Goal: Task Accomplishment & Management: Use online tool/utility

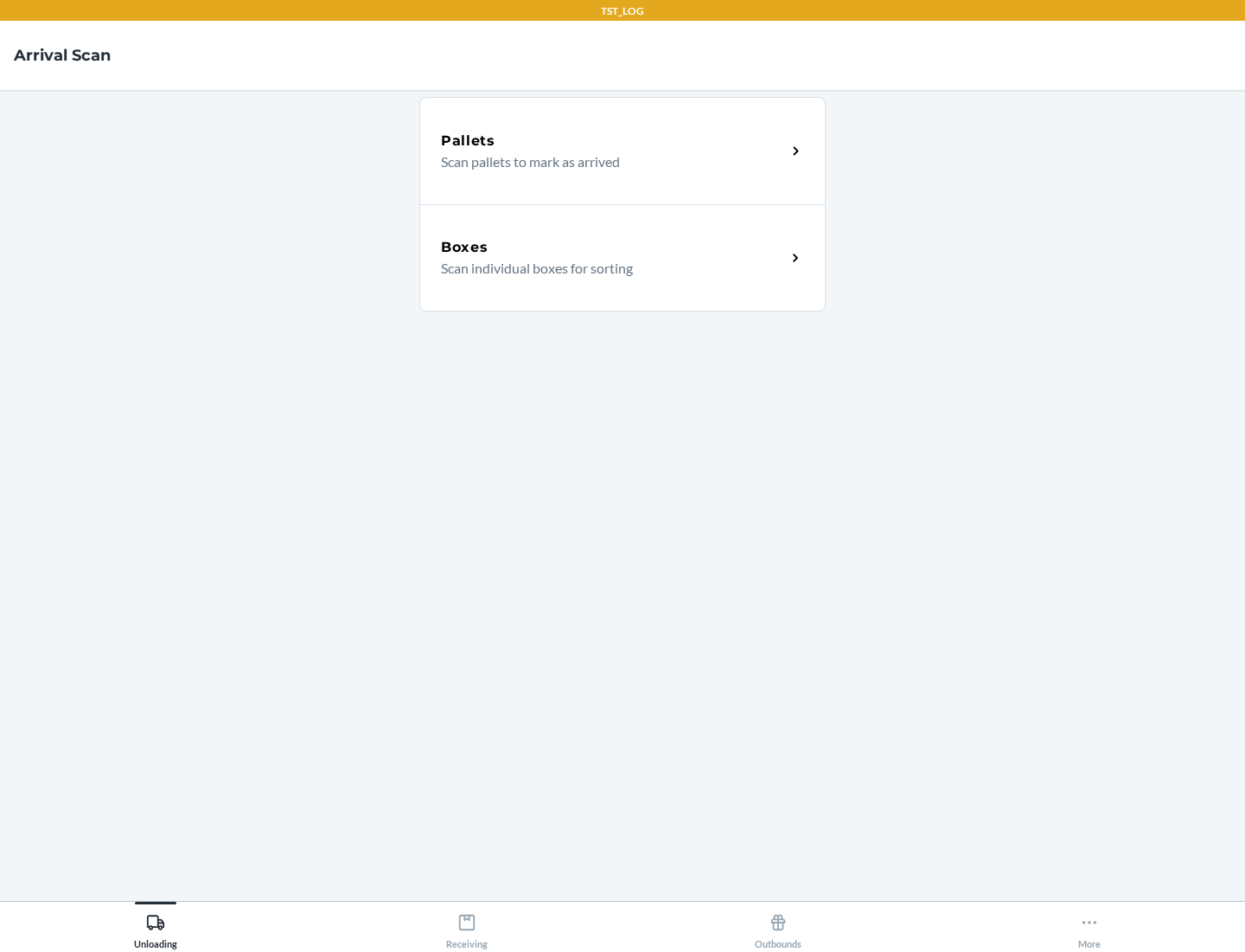
click at [613, 247] on div "Boxes" at bounding box center [613, 247] width 345 height 20
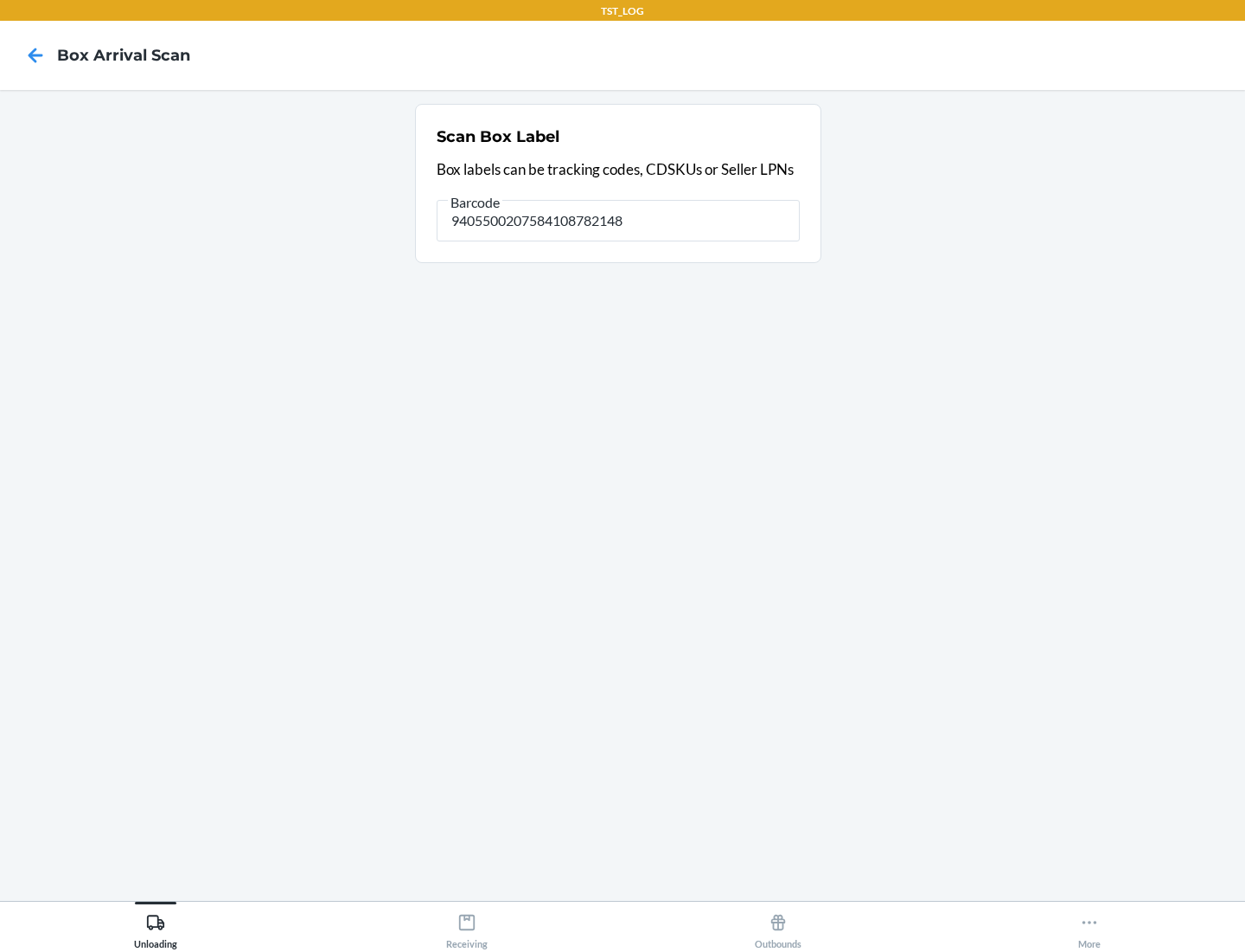
type input "9405500207584108782148"
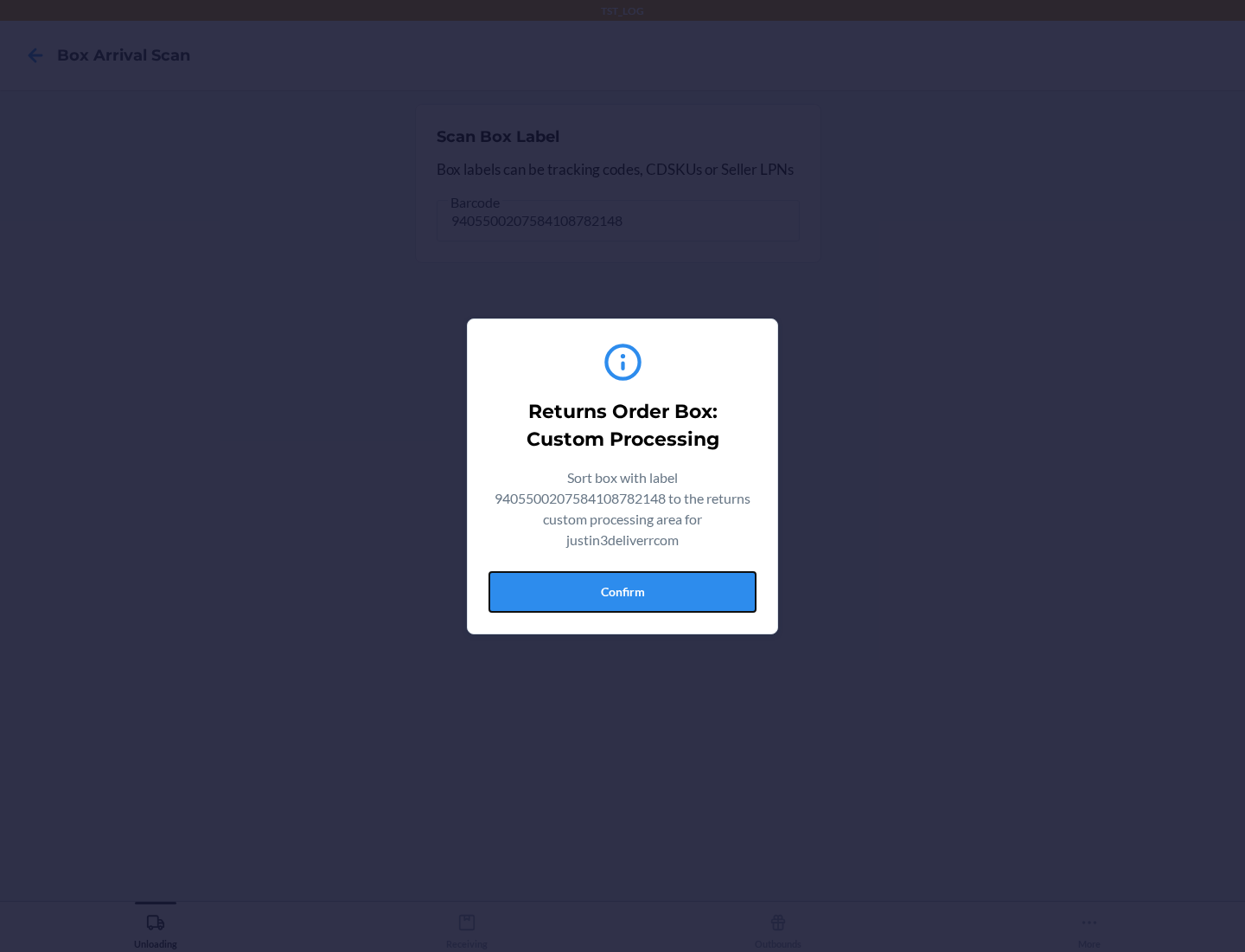
click at [622, 591] on button "Confirm" at bounding box center [622, 591] width 268 height 42
